Goal: Transaction & Acquisition: Purchase product/service

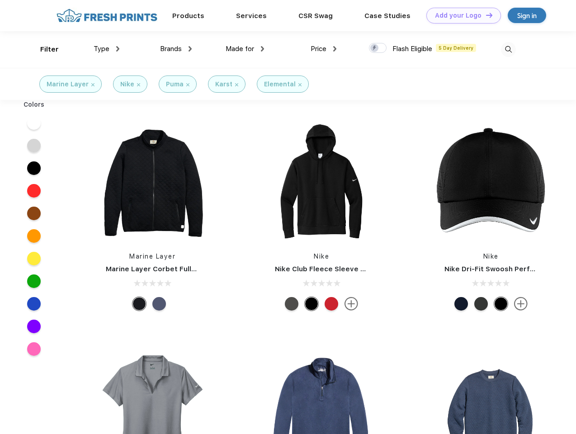
click at [460, 15] on link "Add your Logo Design Tool" at bounding box center [463, 16] width 75 height 16
click at [0, 0] on div "Design Tool" at bounding box center [0, 0] width 0 height 0
click at [485, 15] on link "Add your Logo Design Tool" at bounding box center [463, 16] width 75 height 16
click at [43, 49] on div "Filter" at bounding box center [49, 49] width 19 height 10
click at [107, 49] on span "Type" at bounding box center [102, 49] width 16 height 8
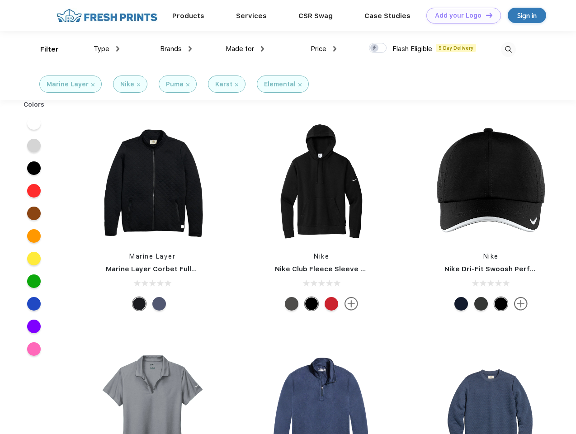
click at [176, 49] on span "Brands" at bounding box center [171, 49] width 22 height 8
click at [245, 49] on span "Made for" at bounding box center [240, 49] width 28 height 8
click at [324, 49] on span "Price" at bounding box center [318, 49] width 16 height 8
click at [378, 48] on div at bounding box center [378, 48] width 18 height 10
click at [375, 48] on input "checkbox" at bounding box center [372, 45] width 6 height 6
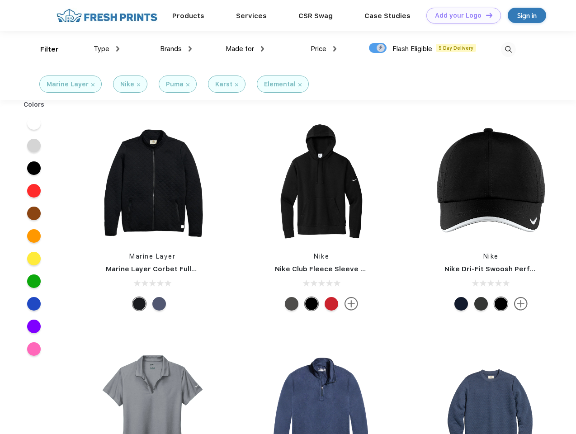
click at [508, 49] on img at bounding box center [508, 49] width 15 height 15
